Goal: Task Accomplishment & Management: Manage account settings

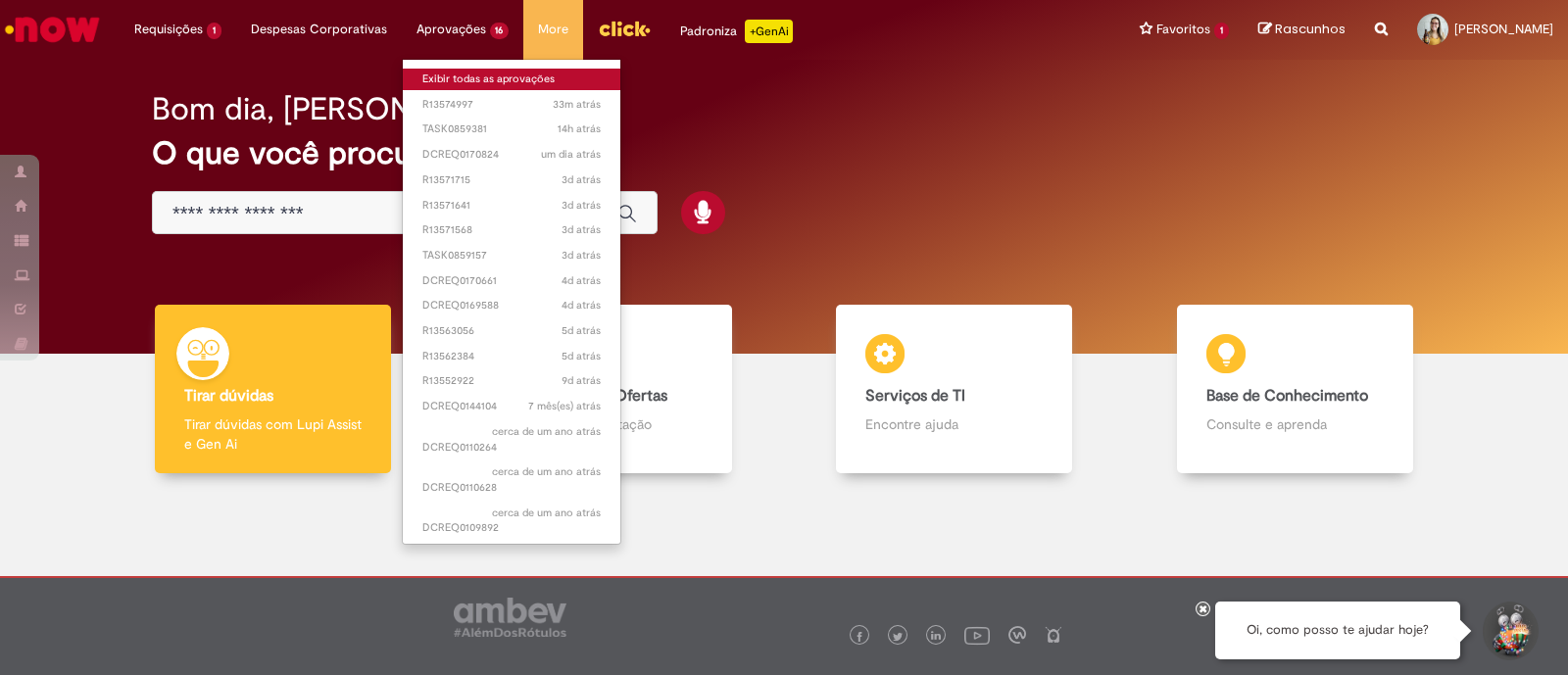
click at [464, 72] on link "Exibir todas as aprovações" at bounding box center [513, 80] width 219 height 22
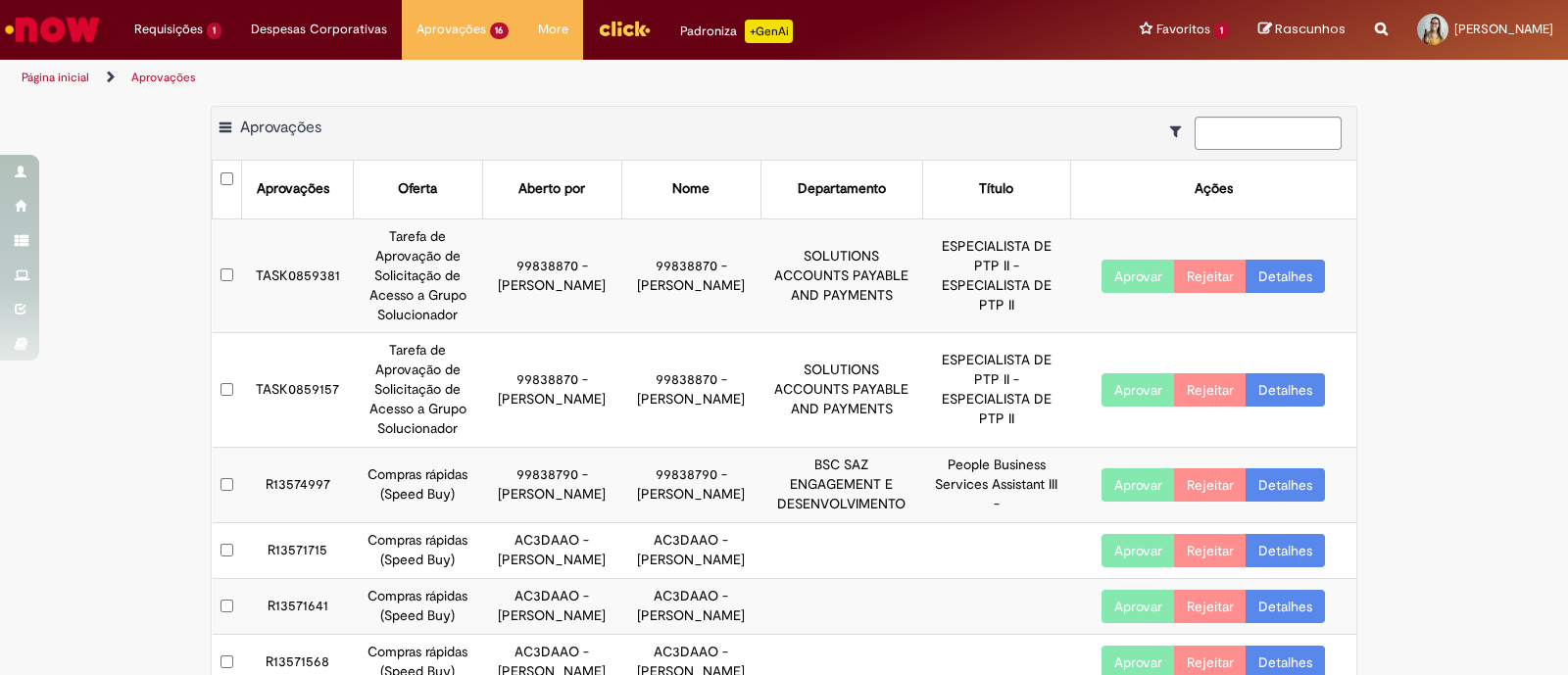
drag, startPoint x: 625, startPoint y: 256, endPoint x: 656, endPoint y: 293, distance: 48.3
click at [656, 293] on td "99838870 - [PERSON_NAME]" at bounding box center [691, 276] width 139 height 114
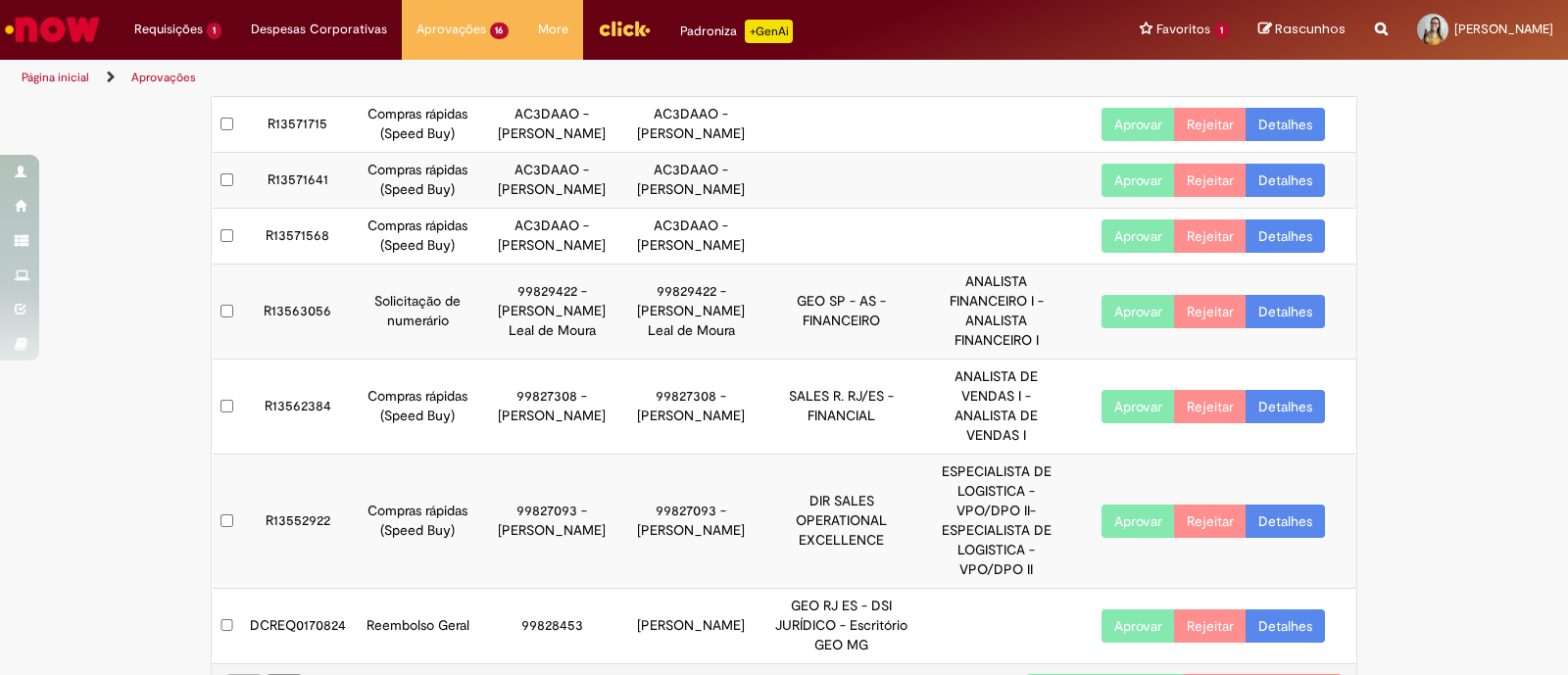
scroll to position [505, 0]
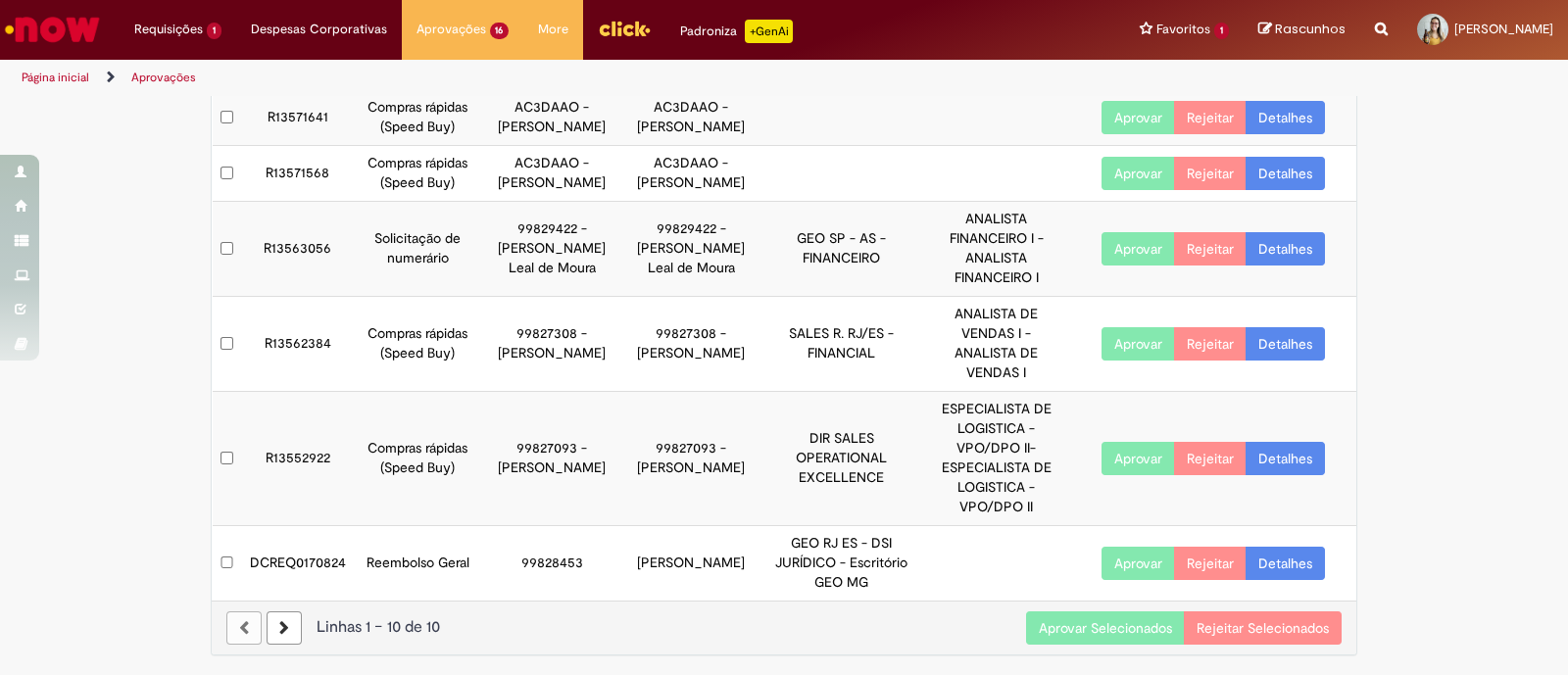
click at [1074, 624] on button "Aprovar Selecionados" at bounding box center [1105, 627] width 158 height 33
